Goal: Use online tool/utility: Utilize a website feature to perform a specific function

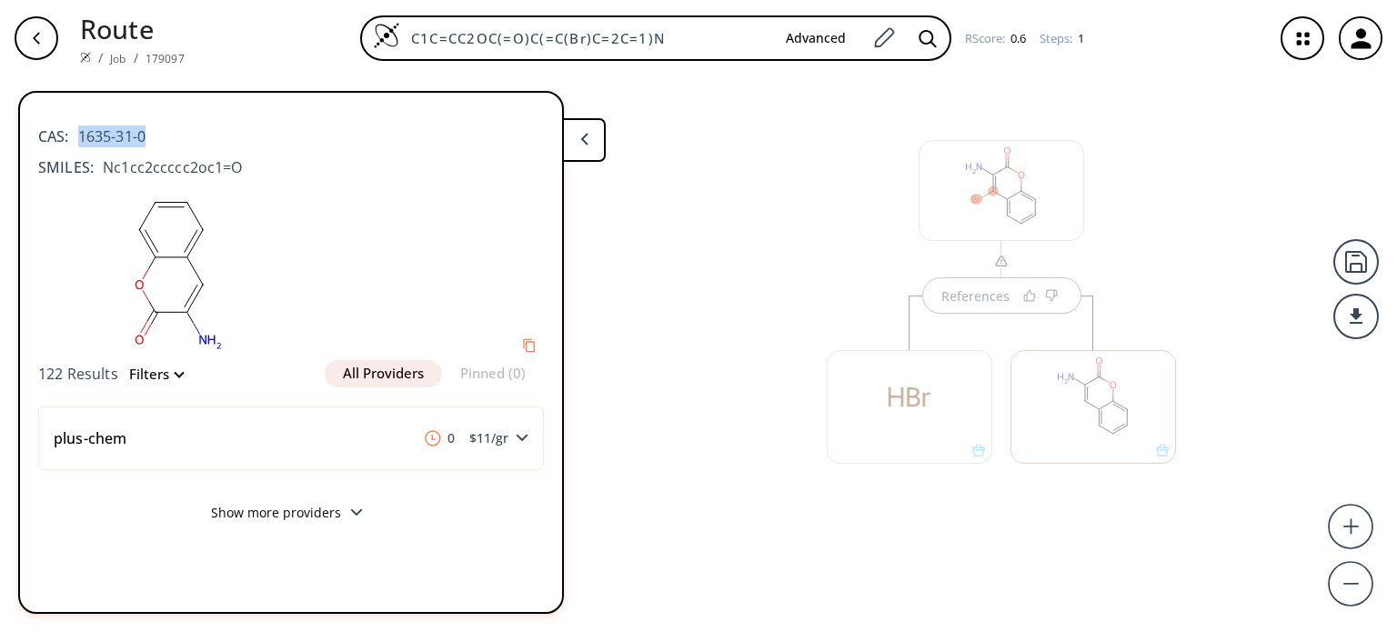
click at [1071, 423] on div at bounding box center [1092, 407] width 165 height 114
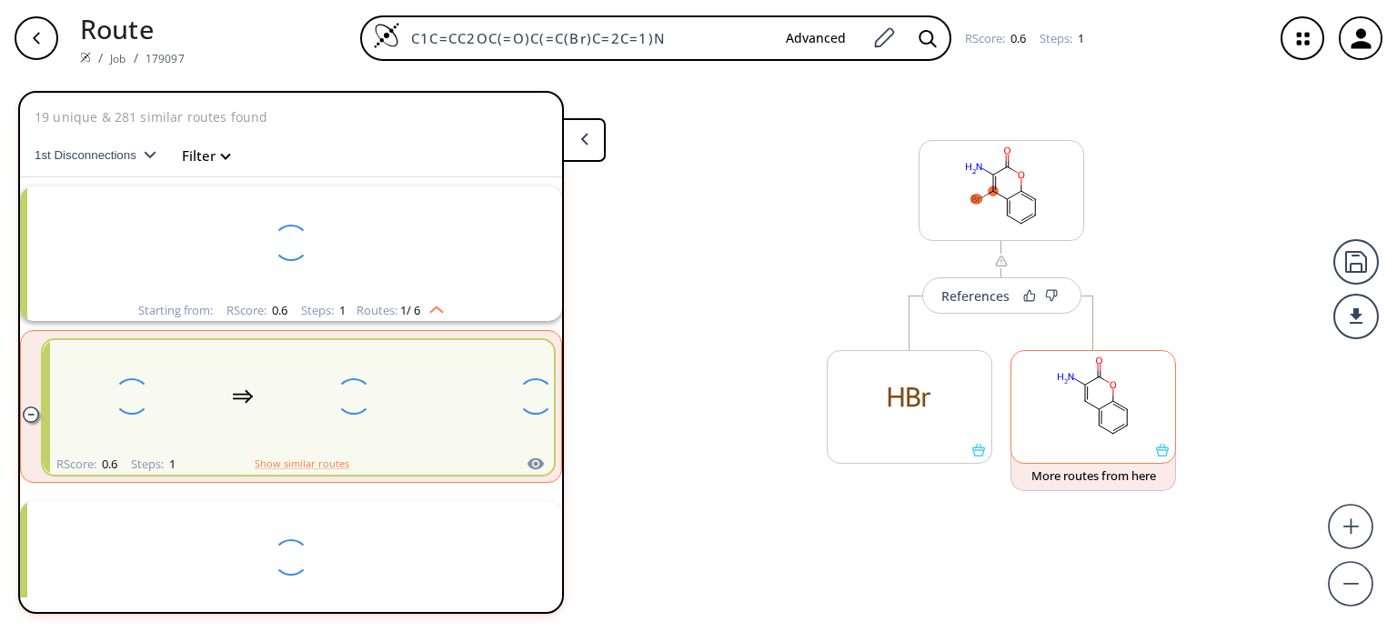
scroll to position [40, 0]
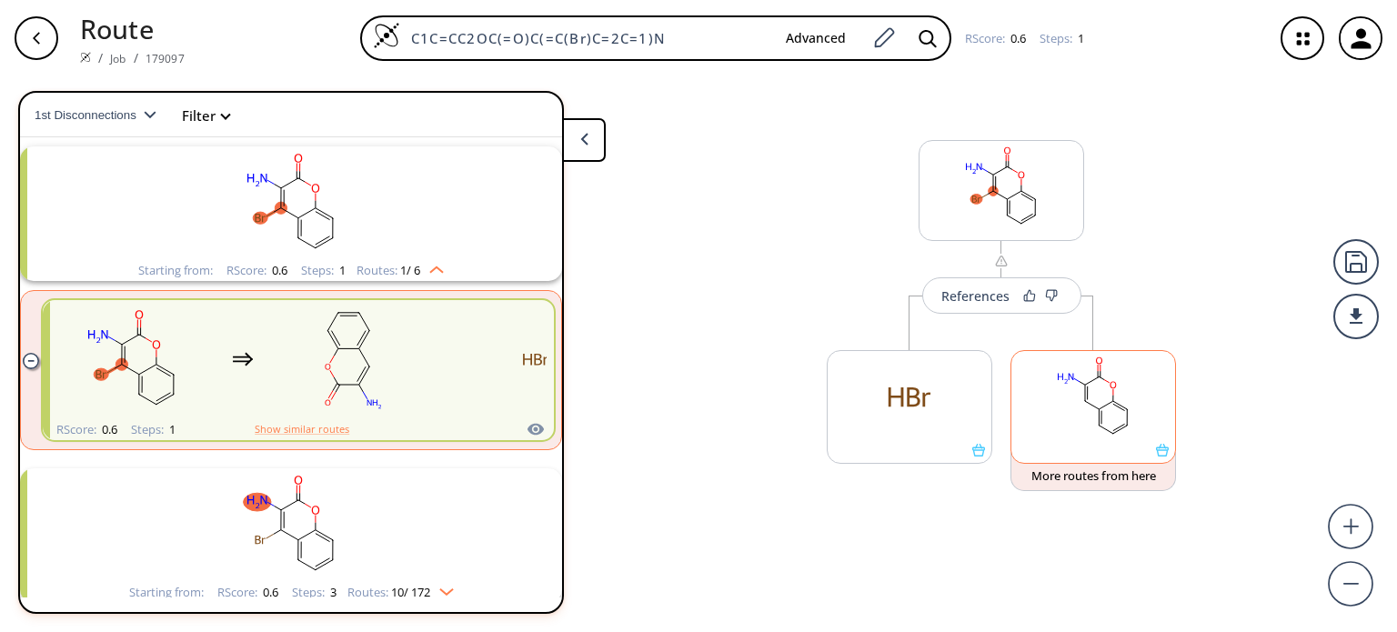
click at [1072, 408] on rect at bounding box center [1093, 397] width 164 height 93
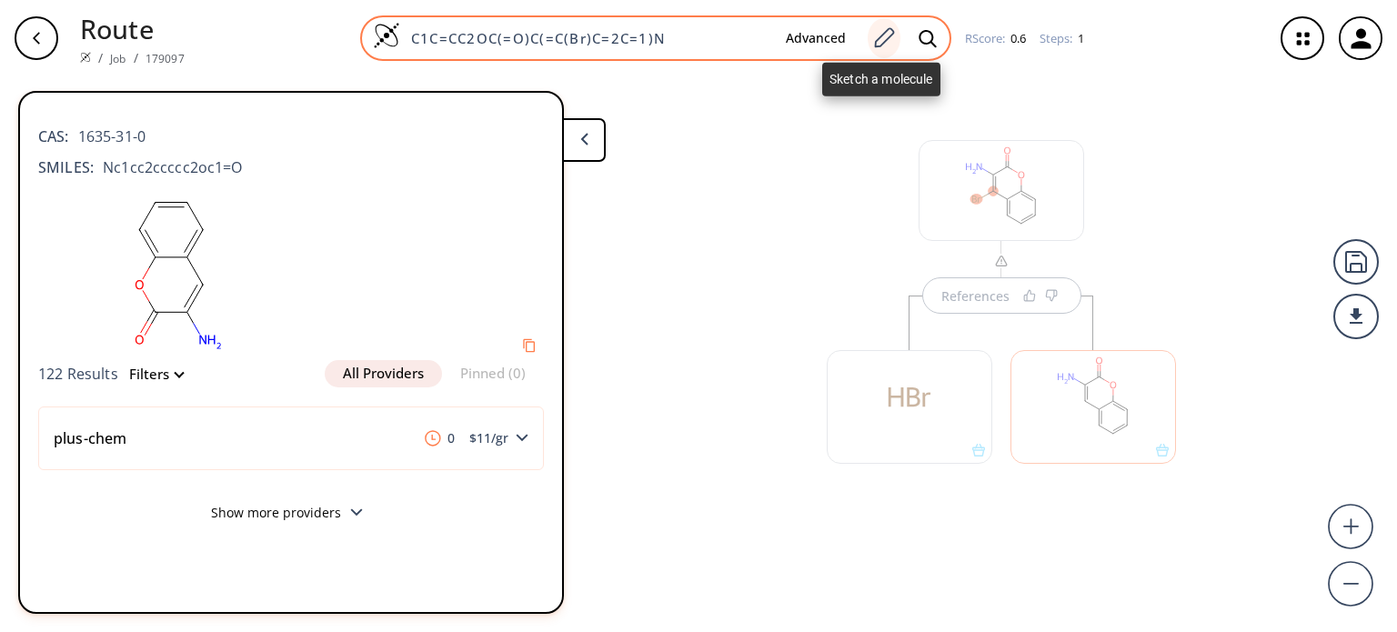
click at [885, 40] on icon at bounding box center [885, 37] width 20 height 20
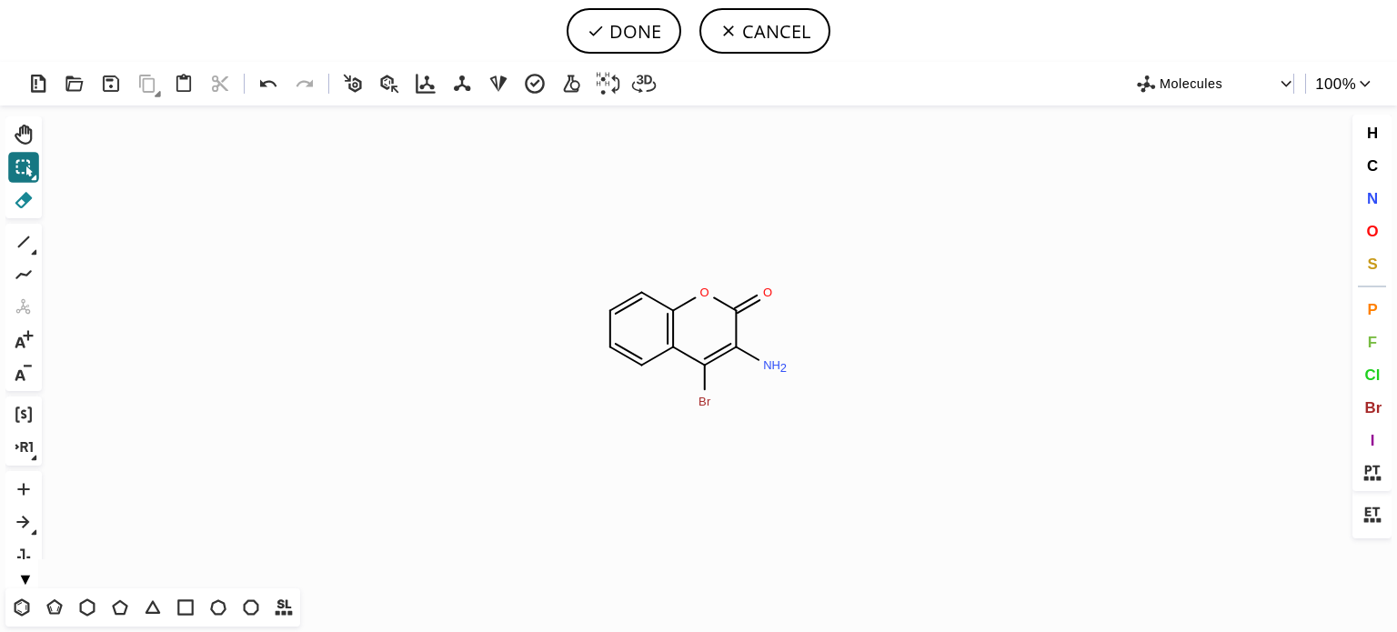
click at [28, 200] on icon at bounding box center [23, 200] width 17 height 16
click at [698, 403] on tspan "Br" at bounding box center [704, 402] width 13 height 14
click at [636, 38] on button "DONE" at bounding box center [623, 30] width 115 height 45
type input "C1=CC2=C(OC(C(N)=C2)=O)C=C1"
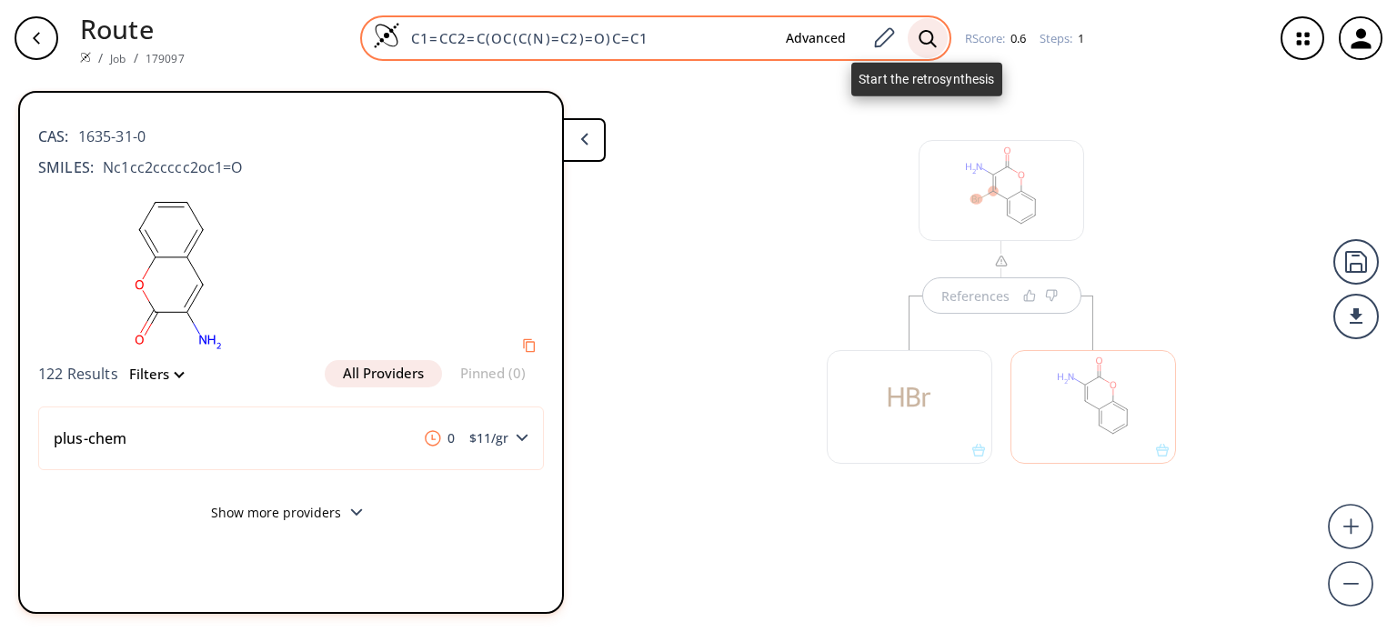
click at [931, 32] on icon at bounding box center [927, 38] width 18 height 19
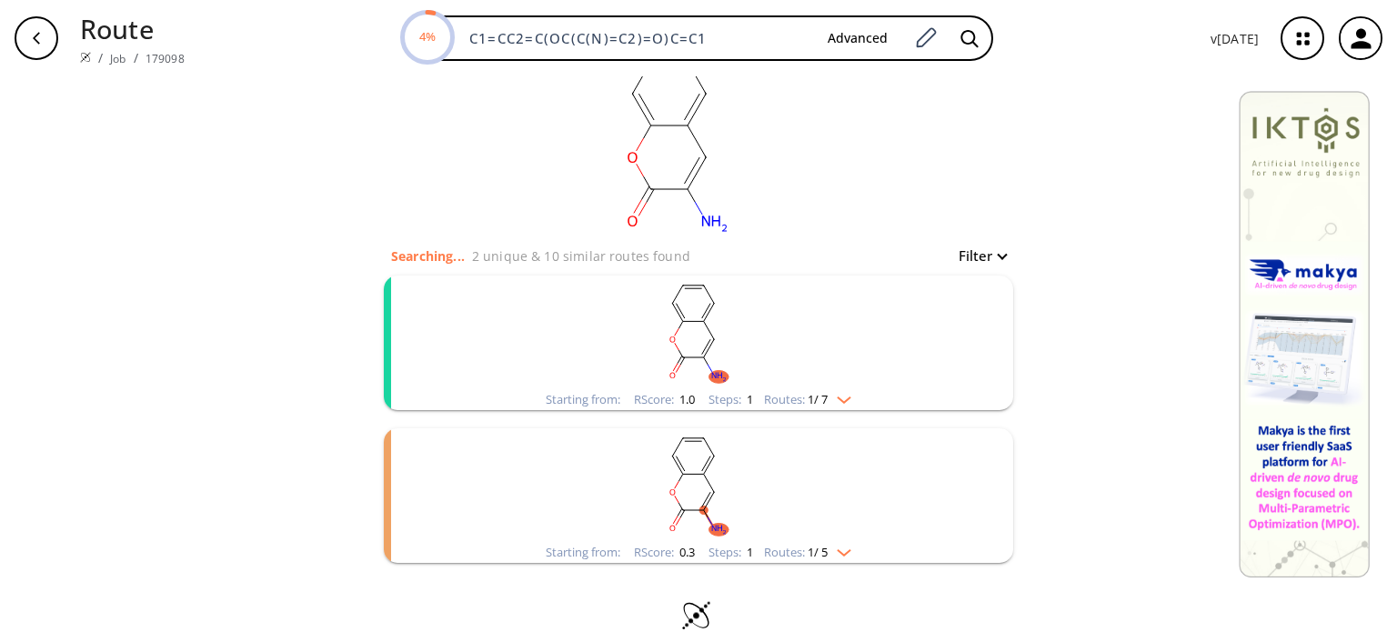
scroll to position [62, 0]
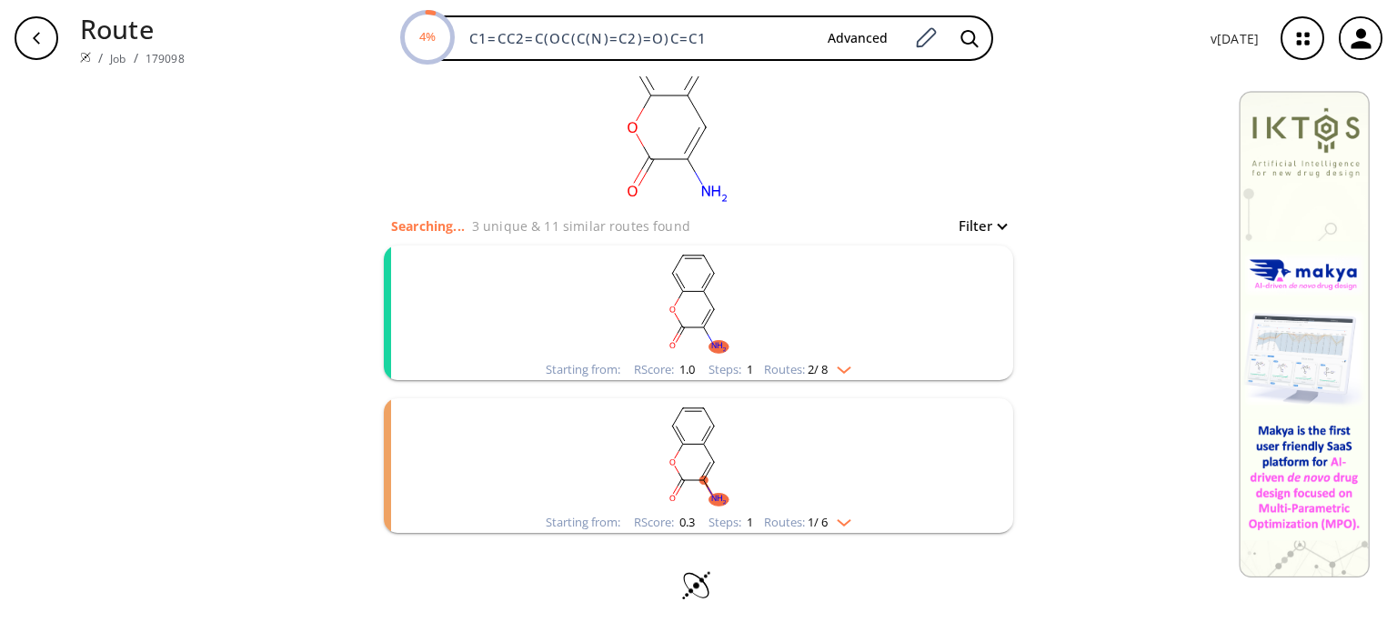
click at [847, 528] on div "Starting from: RScore : 0.3 Steps : 1 Routes: 1 / 6" at bounding box center [698, 522] width 333 height 21
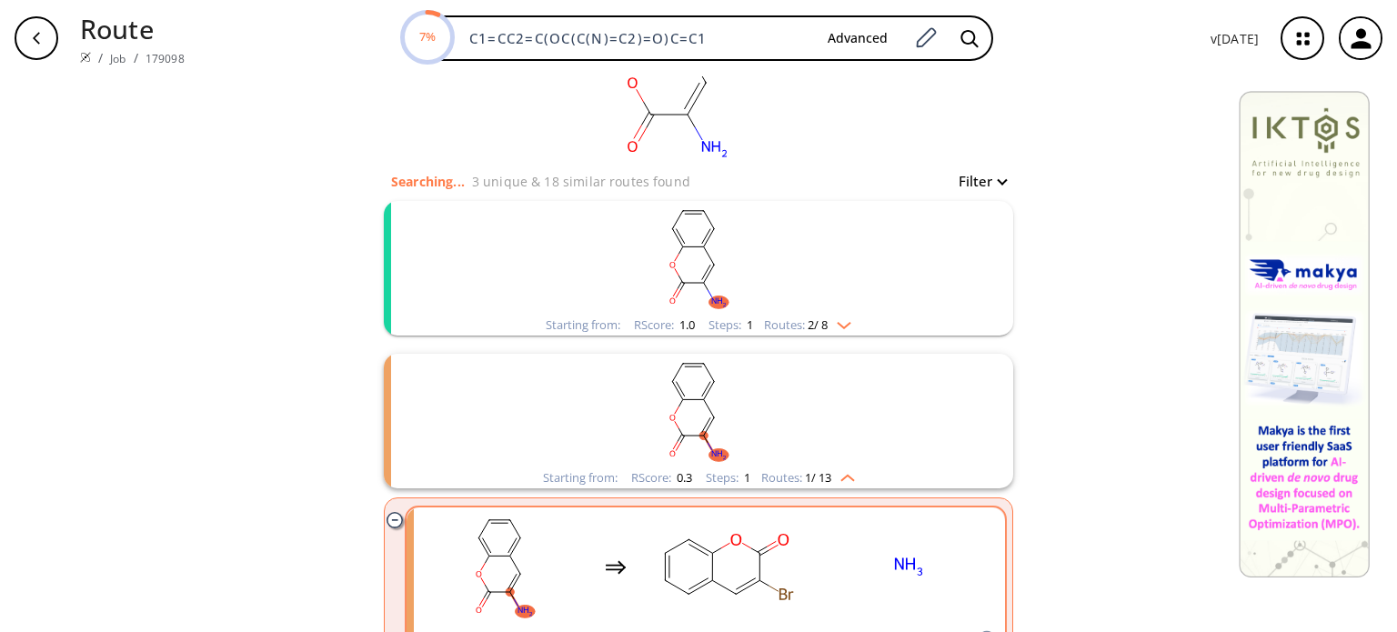
scroll to position [0, 0]
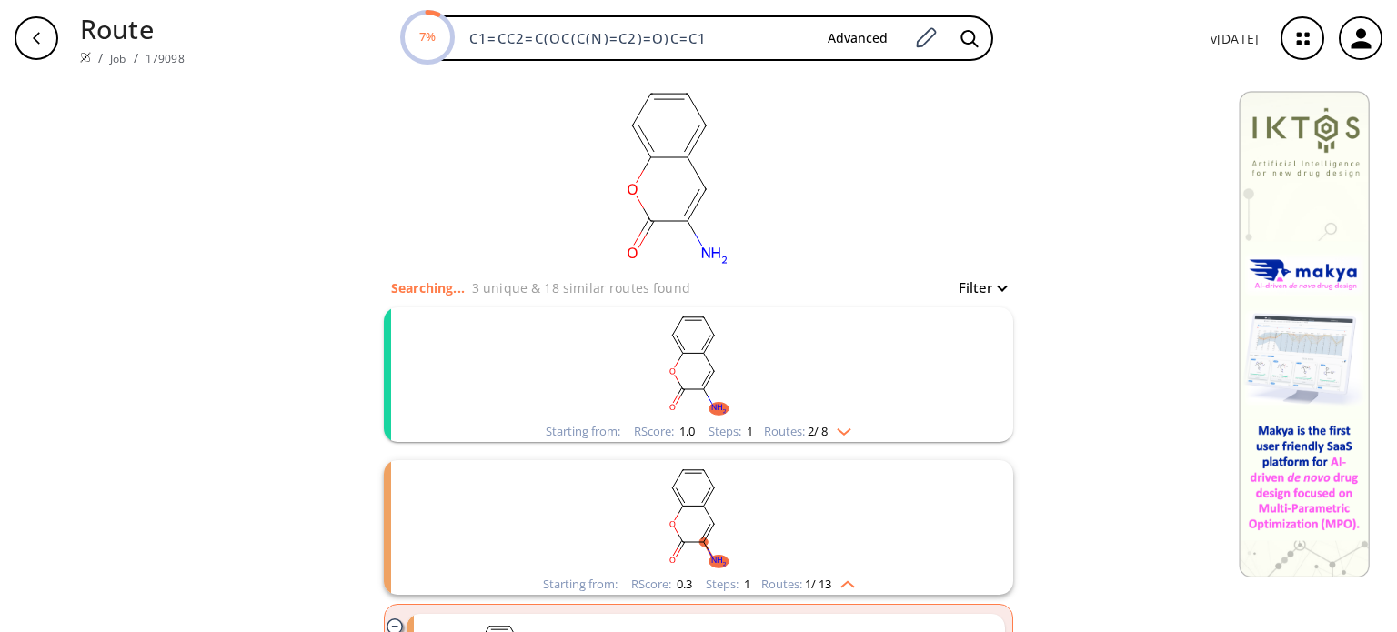
click at [846, 428] on img "clusters" at bounding box center [839, 428] width 24 height 15
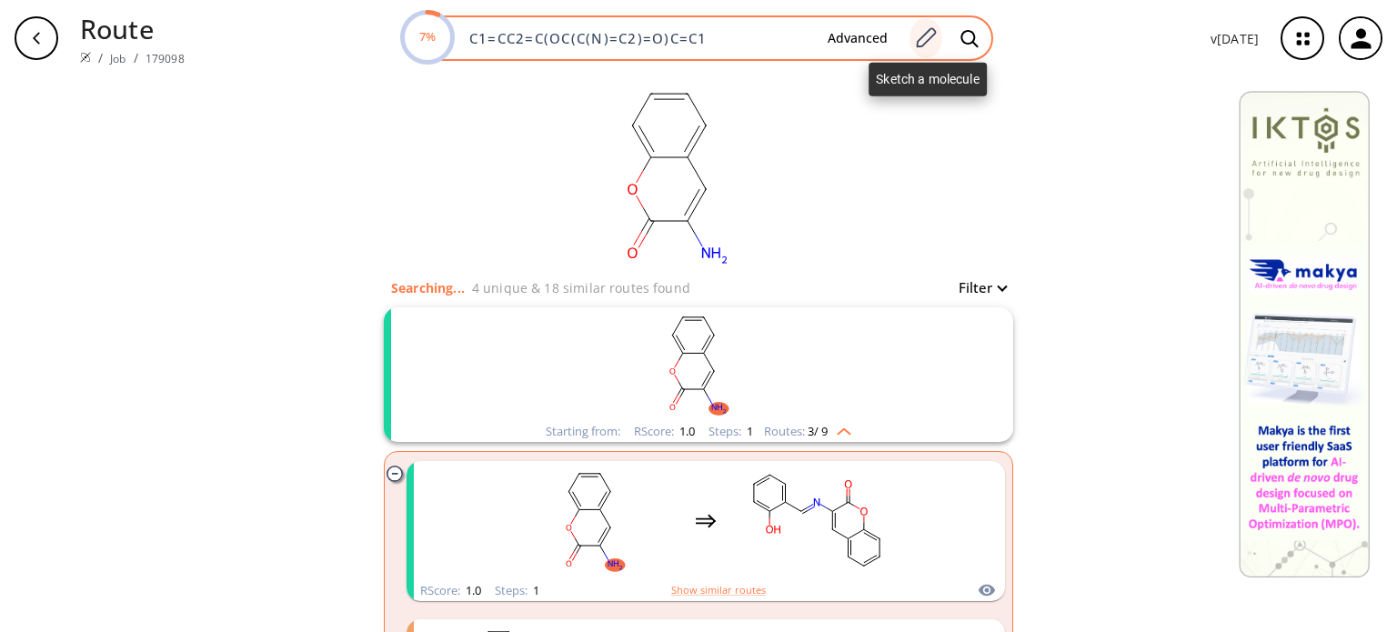
click at [942, 37] on div at bounding box center [925, 38] width 33 height 40
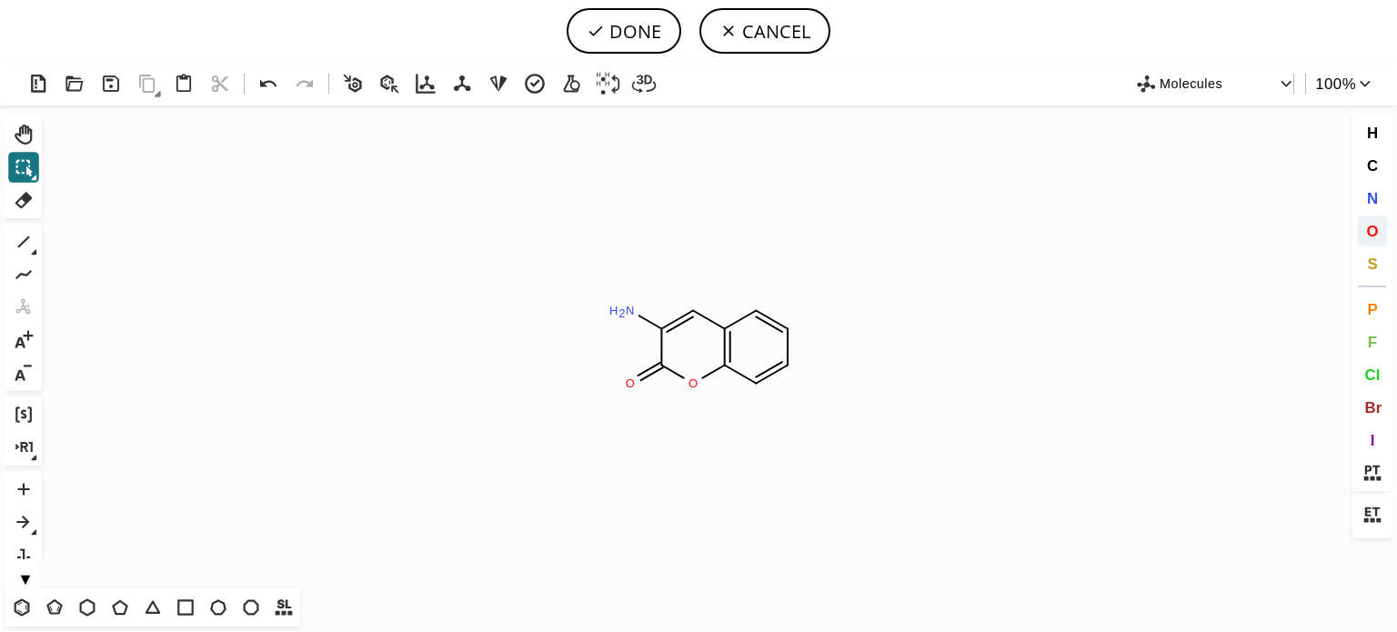
click at [1371, 217] on button "O" at bounding box center [1372, 230] width 31 height 31
click at [618, 314] on tspan "O" at bounding box center [618, 314] width 9 height 14
click at [636, 35] on button "DONE" at bounding box center [623, 30] width 115 height 45
type input "C1C=CC2OC(=O)C(=CC=2C=1)O"
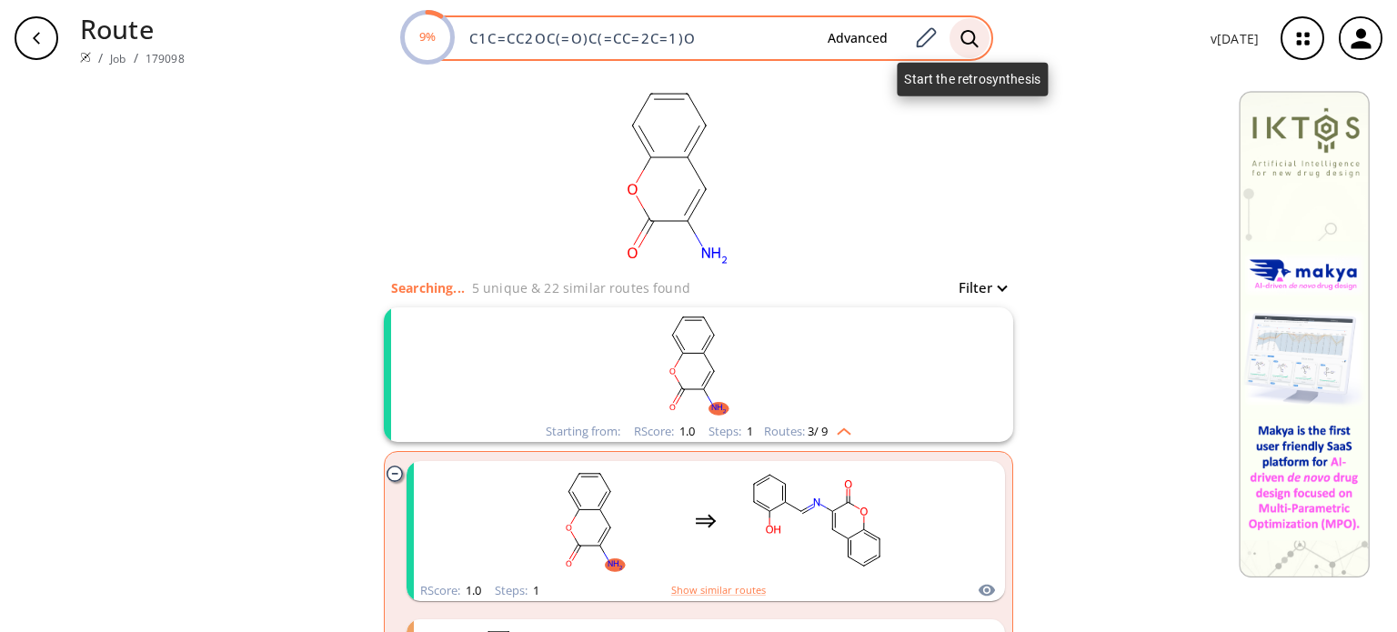
click at [965, 38] on icon at bounding box center [968, 37] width 17 height 17
